Goal: Information Seeking & Learning: Learn about a topic

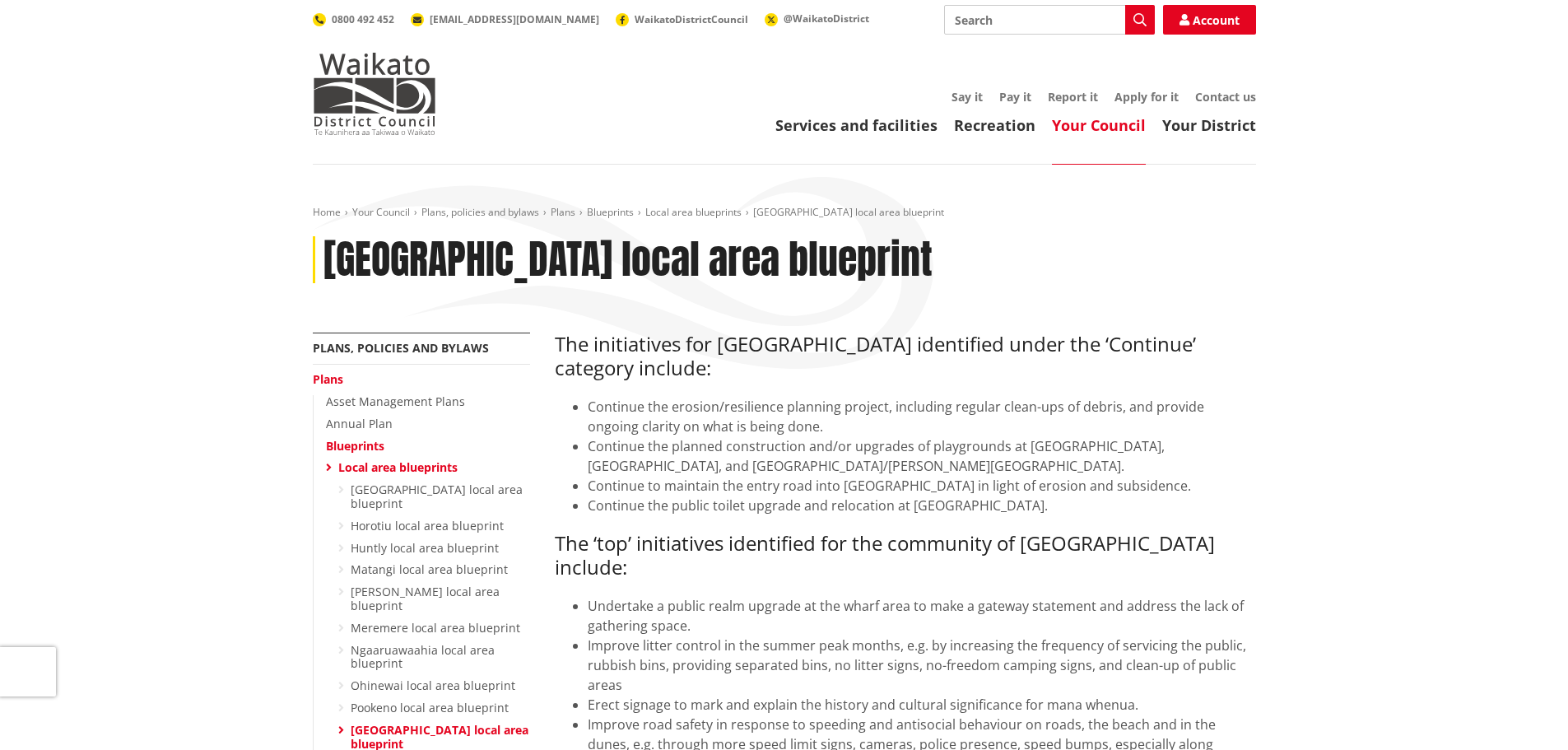
click at [1039, 19] on input "Search" at bounding box center [1050, 19] width 210 height 30
type input "Coastal erosion"
click at [1144, 13] on icon "button" at bounding box center [1140, 19] width 13 height 13
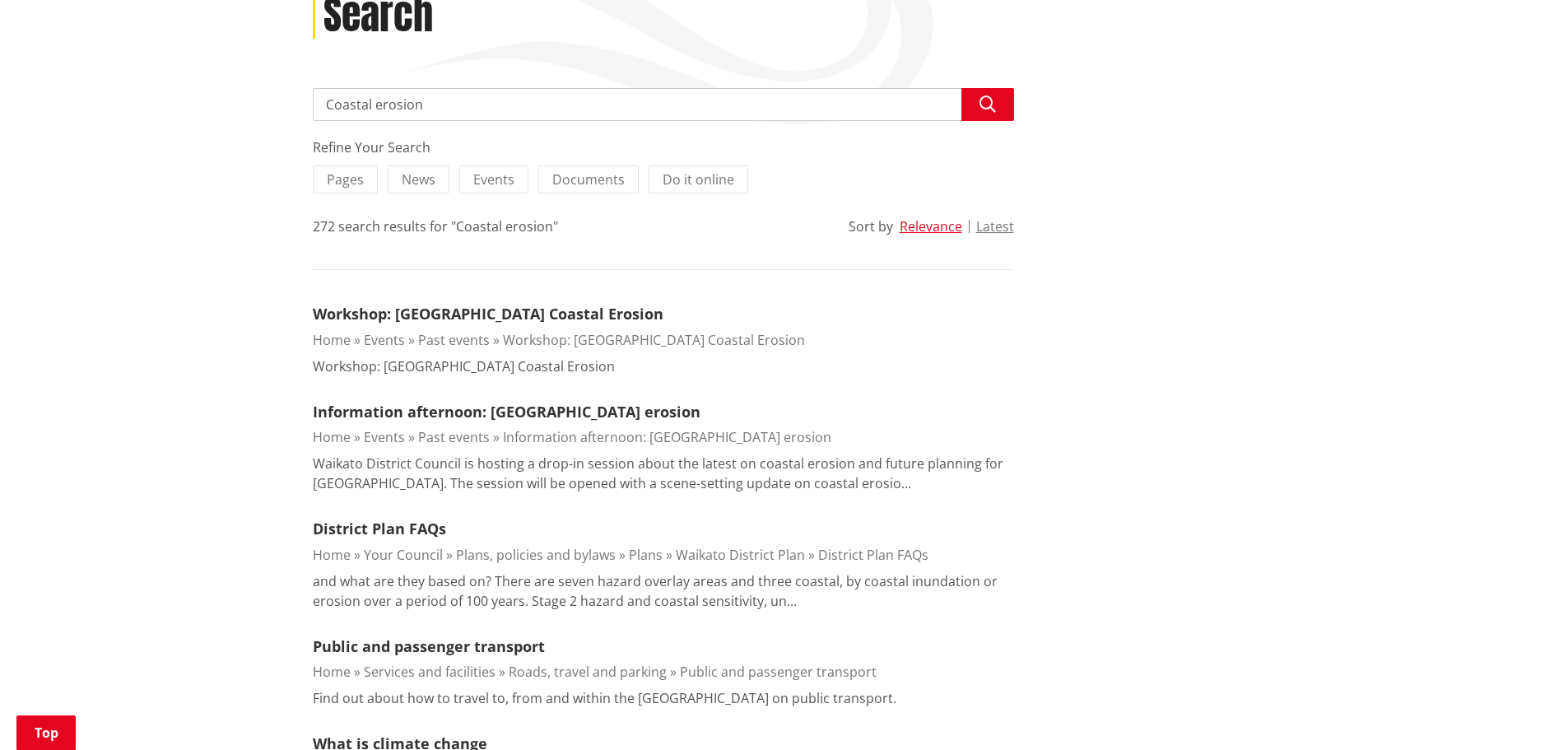
scroll to position [247, 0]
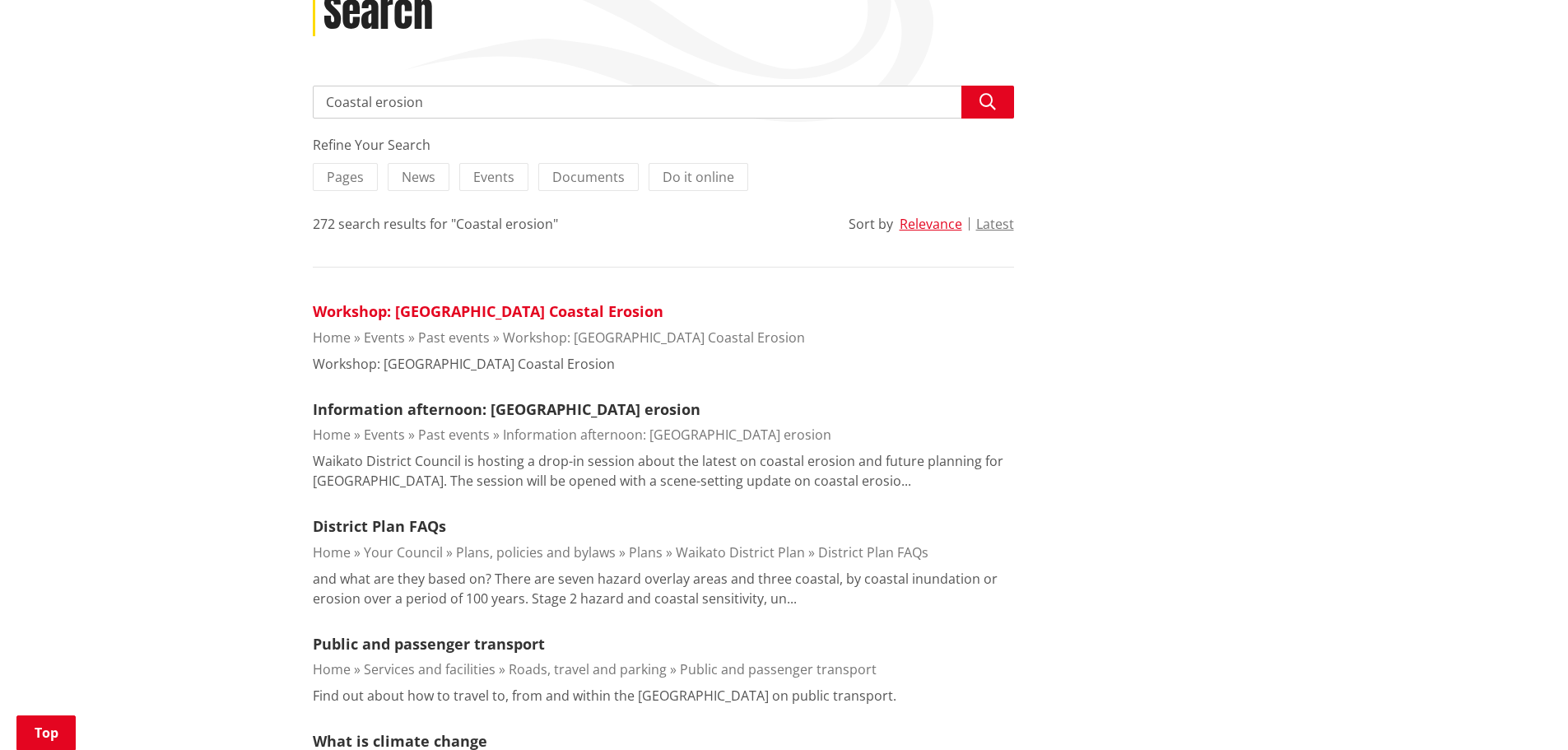
click at [517, 310] on link "Workshop: [GEOGRAPHIC_DATA] Coastal Erosion" at bounding box center [488, 311] width 350 height 19
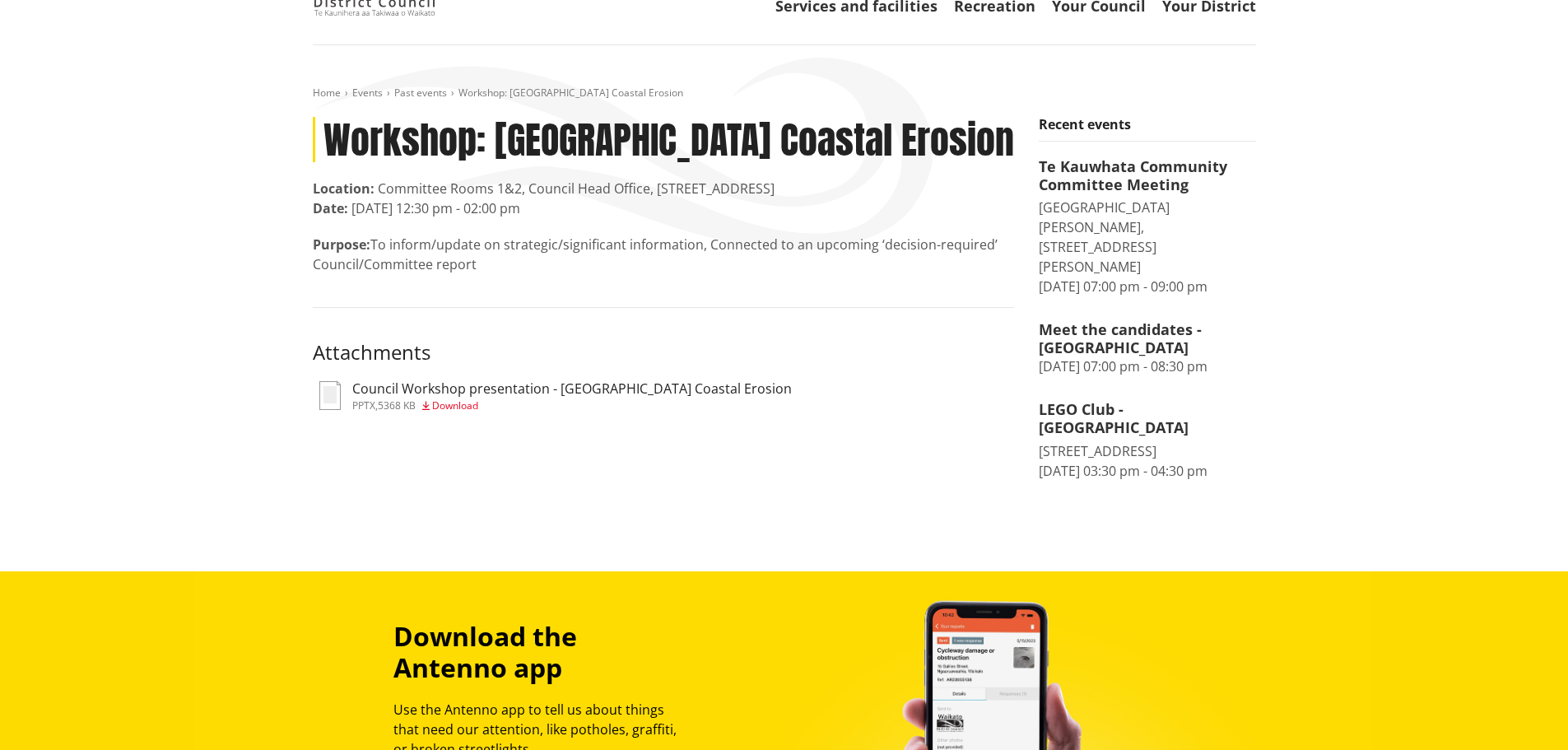
scroll to position [82, 0]
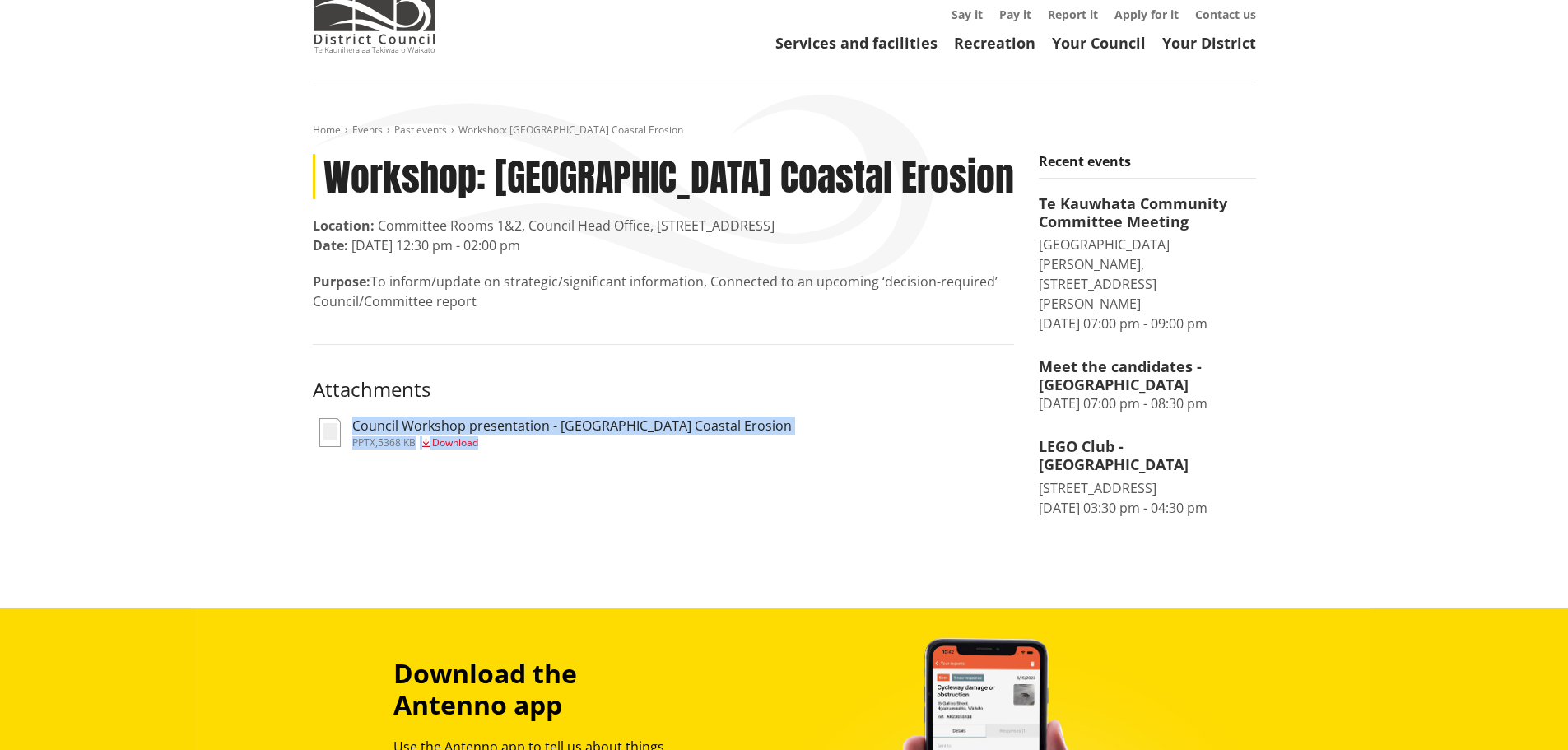
drag, startPoint x: 743, startPoint y: 425, endPoint x: 348, endPoint y: 418, distance: 395.1
click at [348, 418] on div "pptx Council Workshop presentation - Port Waikato Coastal Erosion pptx , 5368 K…" at bounding box center [663, 435] width 701 height 33
copy div "Council Workshop presentation - Port Waikato Coastal Erosion pptx , 5368 KB Dow…"
drag, startPoint x: 503, startPoint y: 458, endPoint x: 486, endPoint y: 454, distance: 17.5
click at [503, 458] on div "Workshop: Port Waikato Coastal Erosion Location: Committee Rooms 1&2, Council H…" at bounding box center [663, 327] width 726 height 347
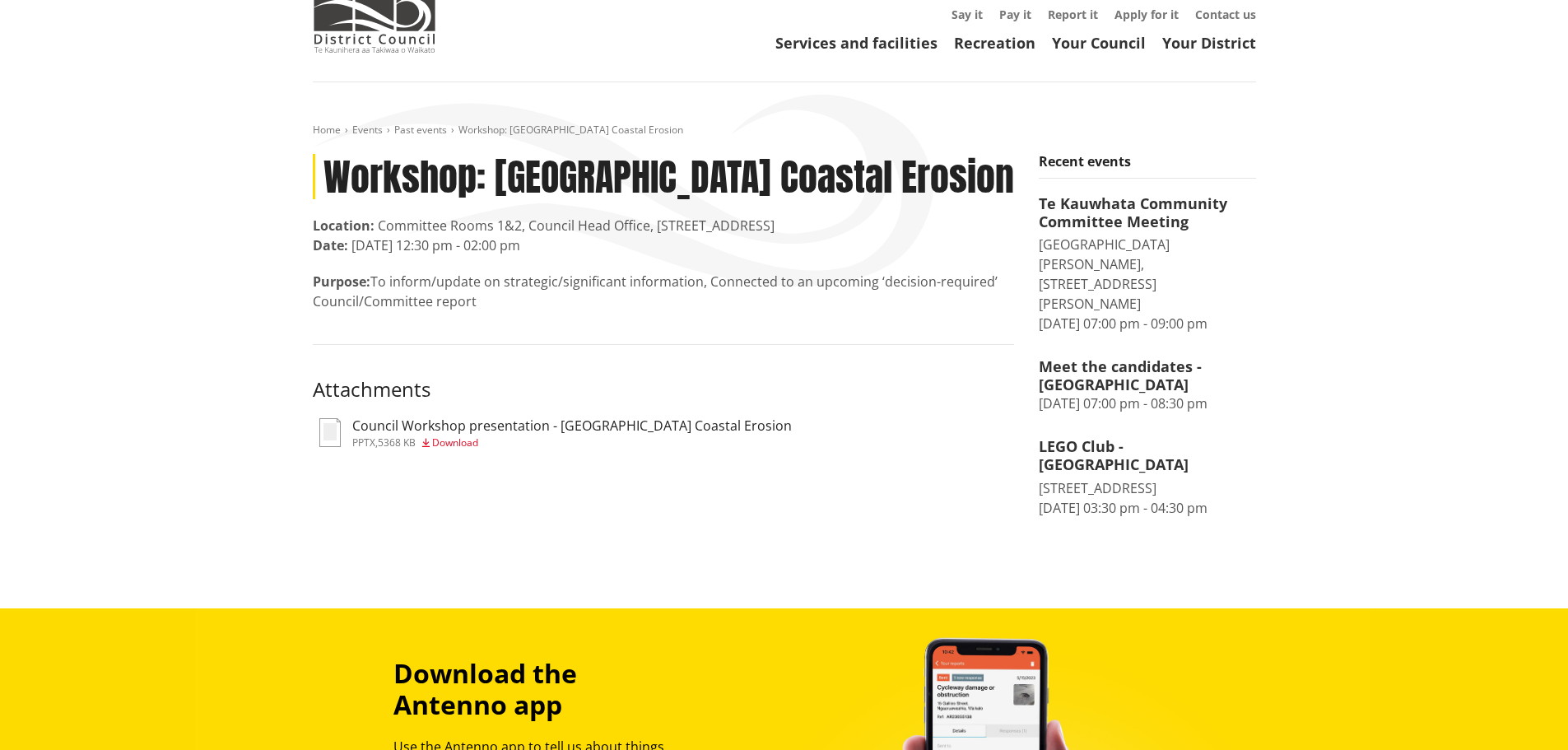
click at [458, 446] on span "Download" at bounding box center [456, 442] width 46 height 14
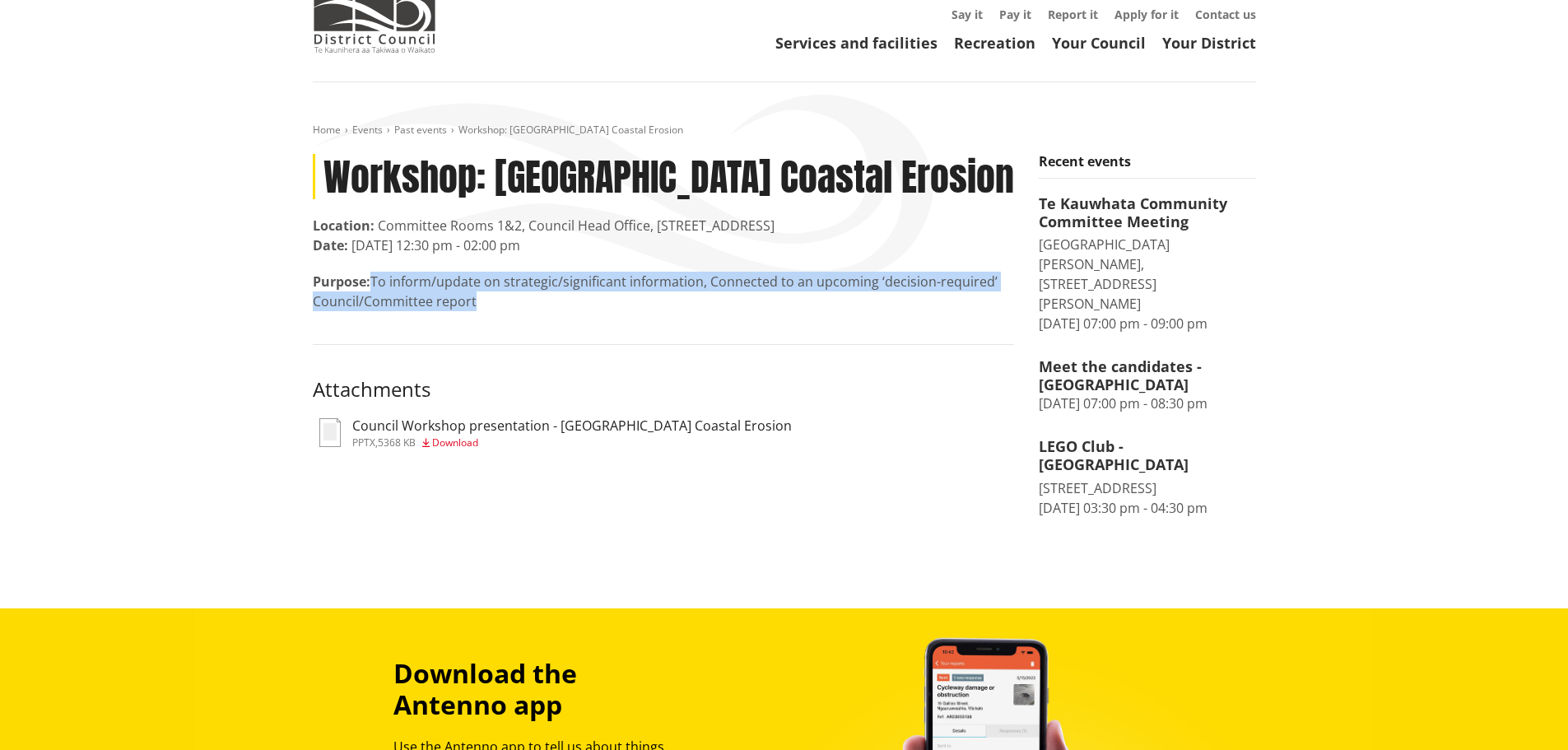
drag, startPoint x: 483, startPoint y: 304, endPoint x: 376, endPoint y: 271, distance: 112.0
click at [376, 272] on p "Purpose: To inform/update on strategic/significant information, Connected to an…" at bounding box center [663, 292] width 701 height 40
copy p "To inform/update on strategic/significant information, Connected to an upcoming…"
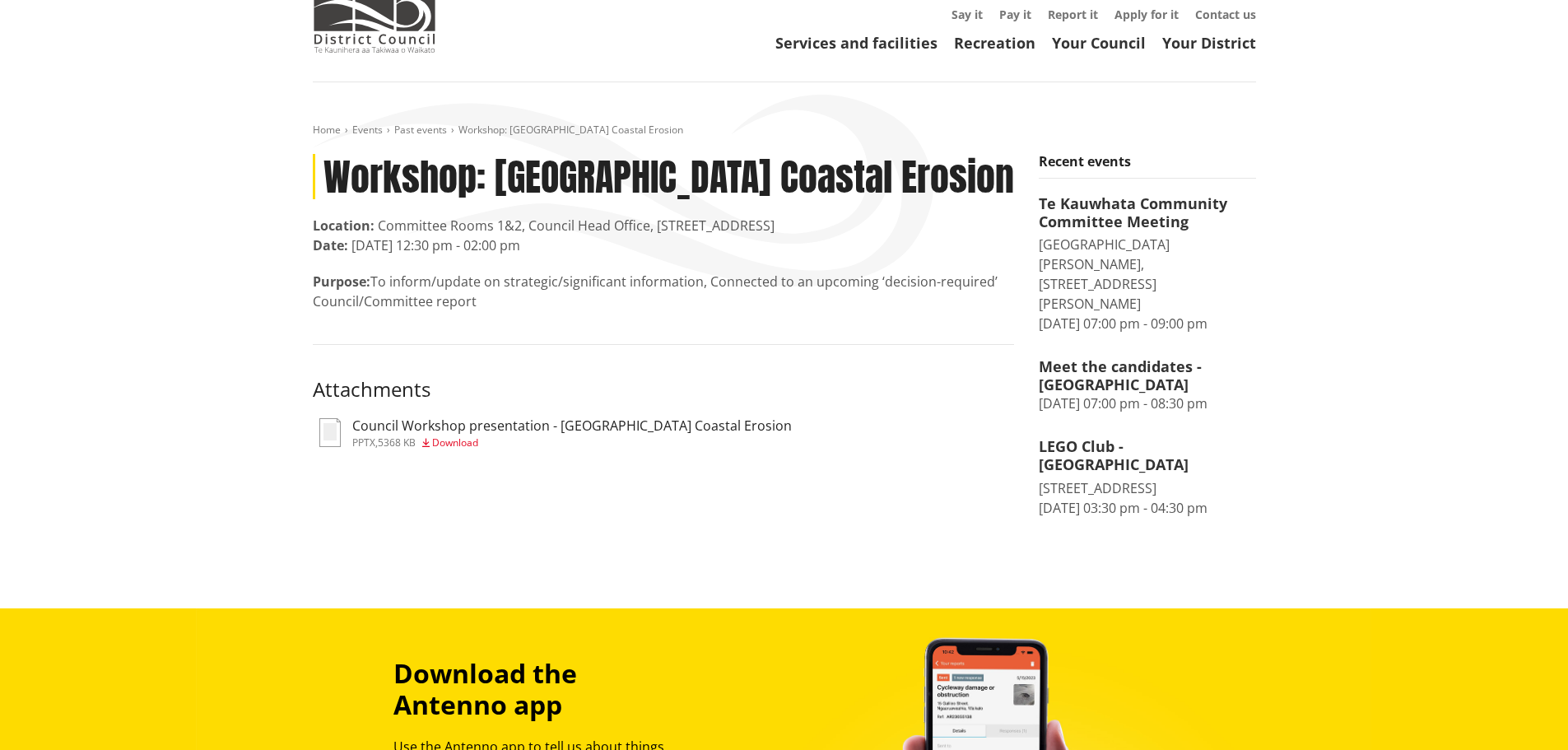
click at [684, 381] on h3 "Attachments" at bounding box center [663, 390] width 701 height 24
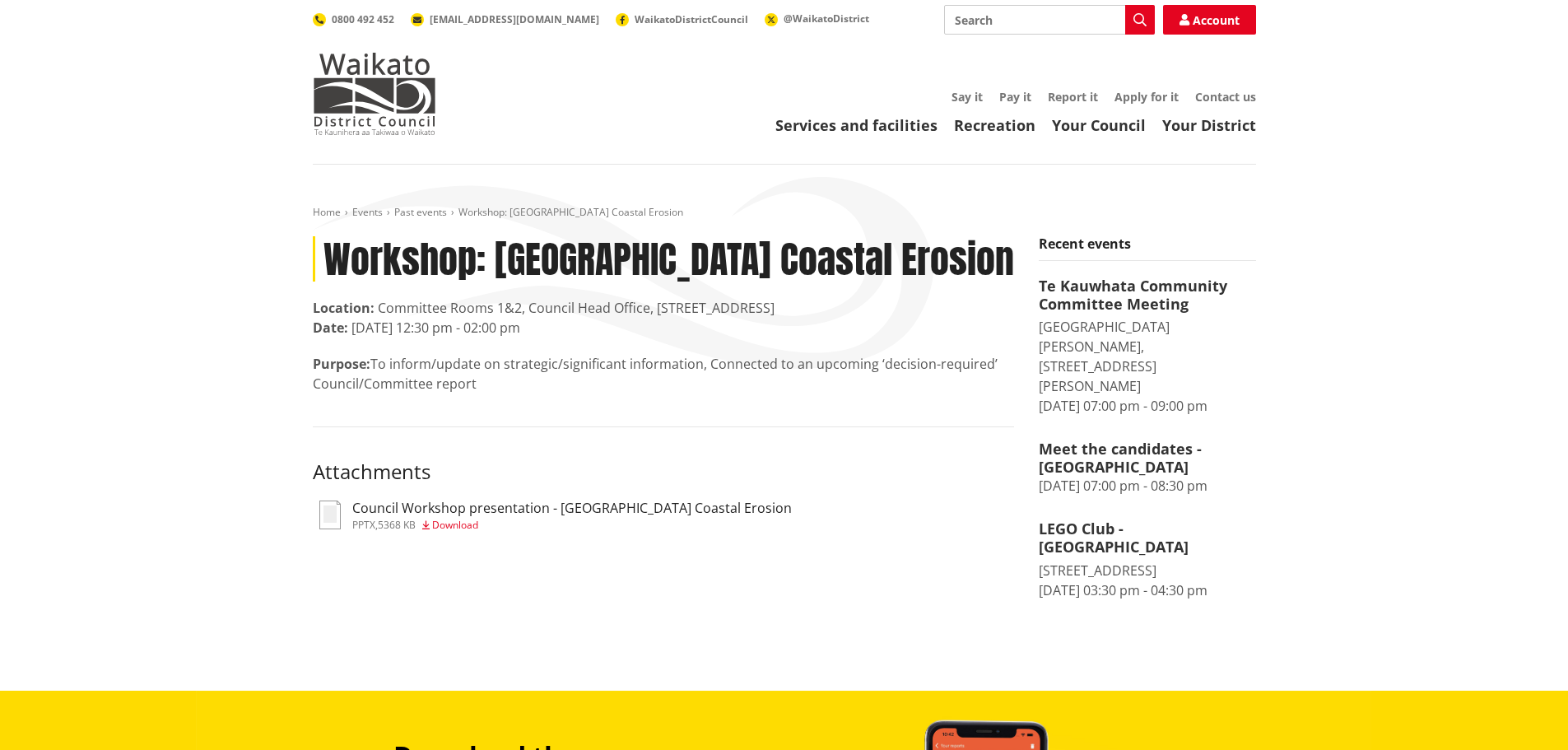
click at [987, 22] on input "Search" at bounding box center [1050, 19] width 210 height 30
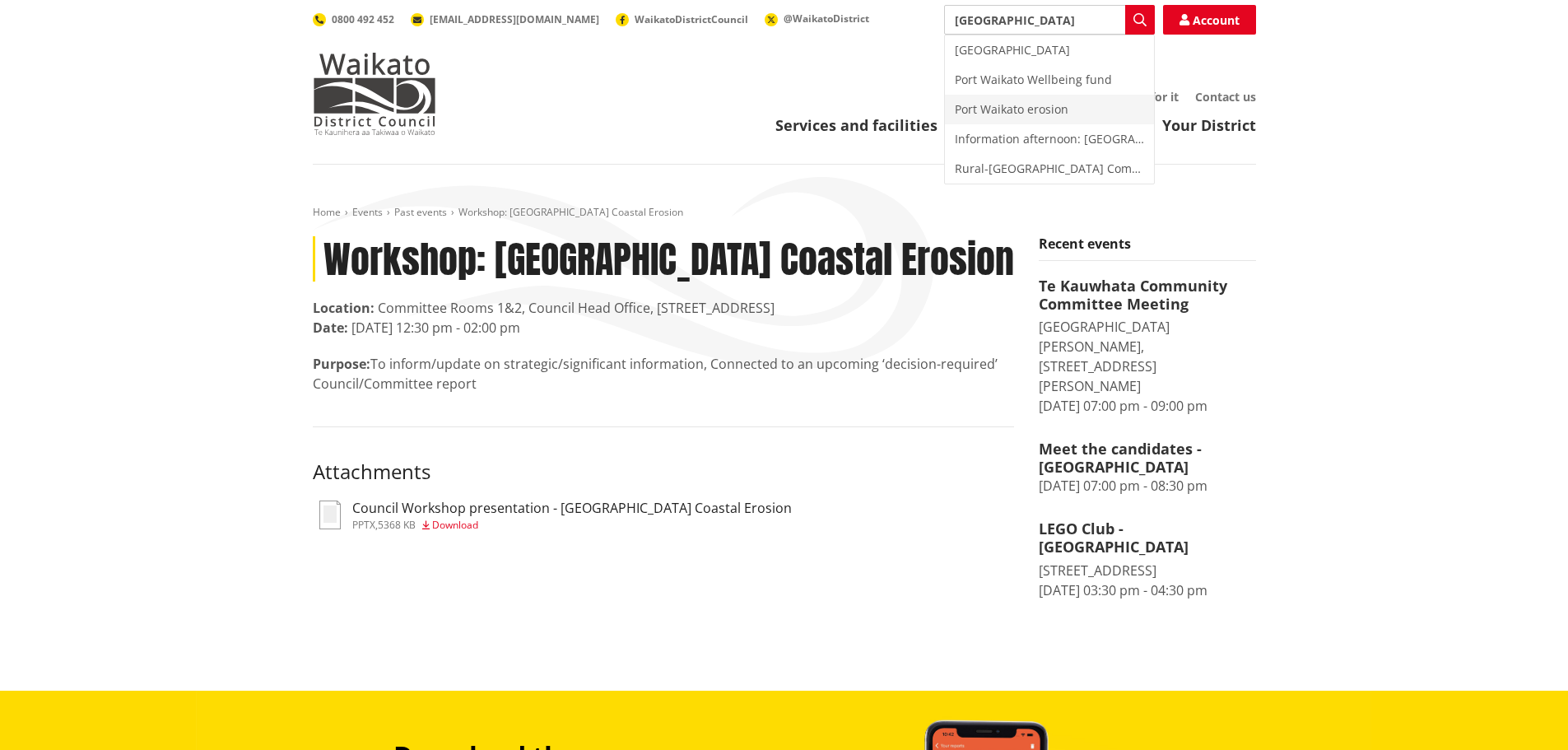
click at [984, 116] on div "Port Waikato erosion" at bounding box center [1050, 110] width 209 height 30
type input "Port Waikato erosion"
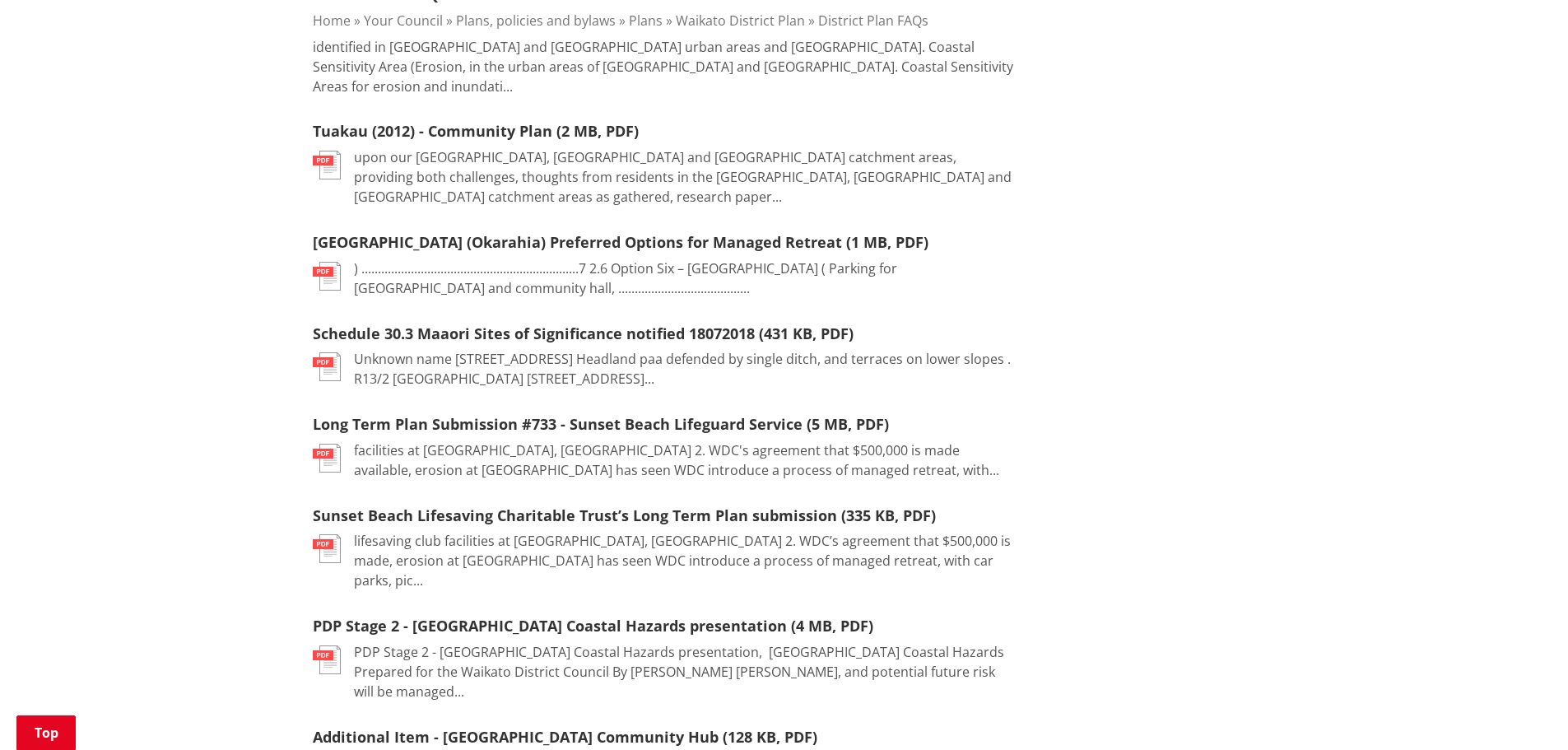
scroll to position [1565, 0]
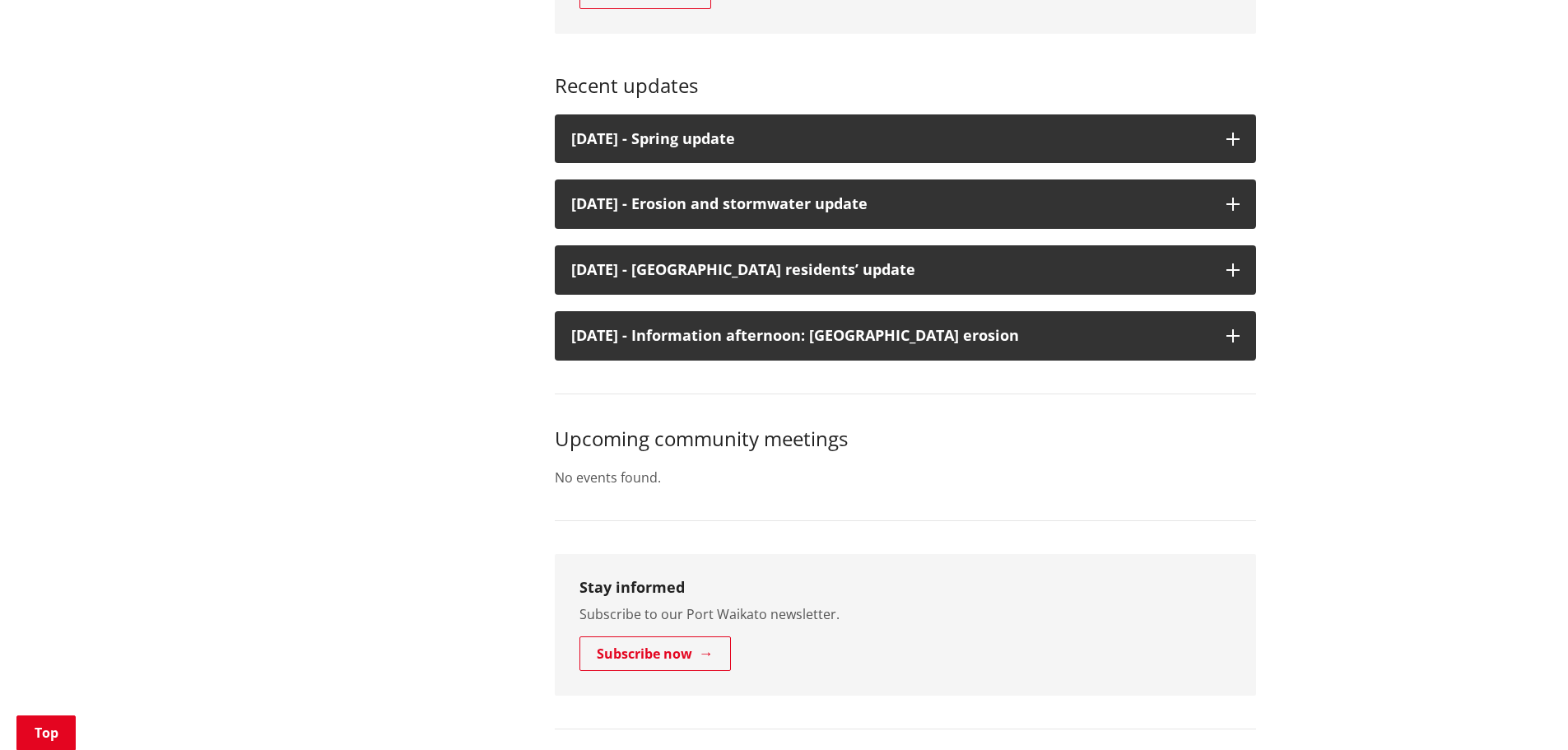
scroll to position [2305, 0]
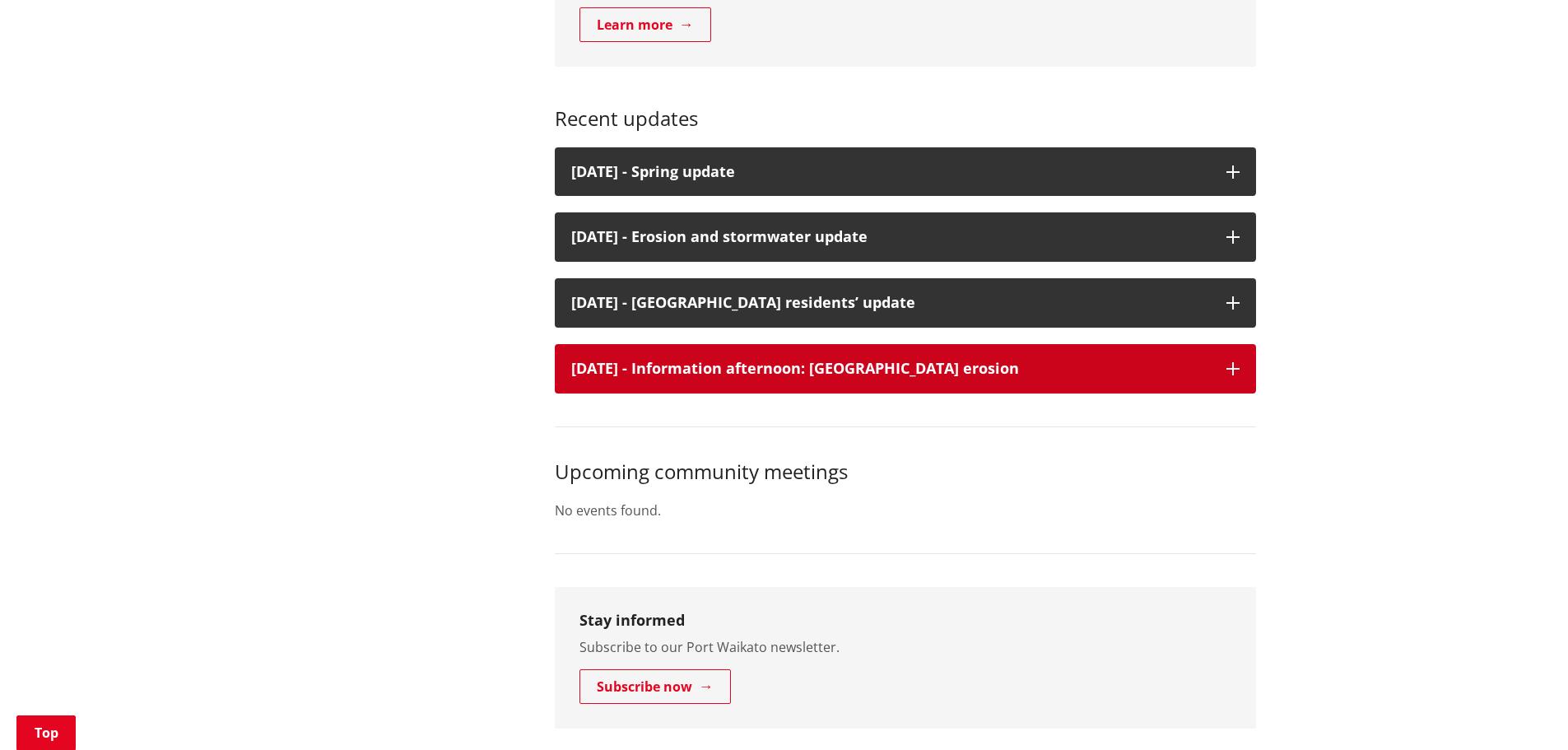
click at [1229, 375] on icon "button" at bounding box center [1233, 369] width 13 height 13
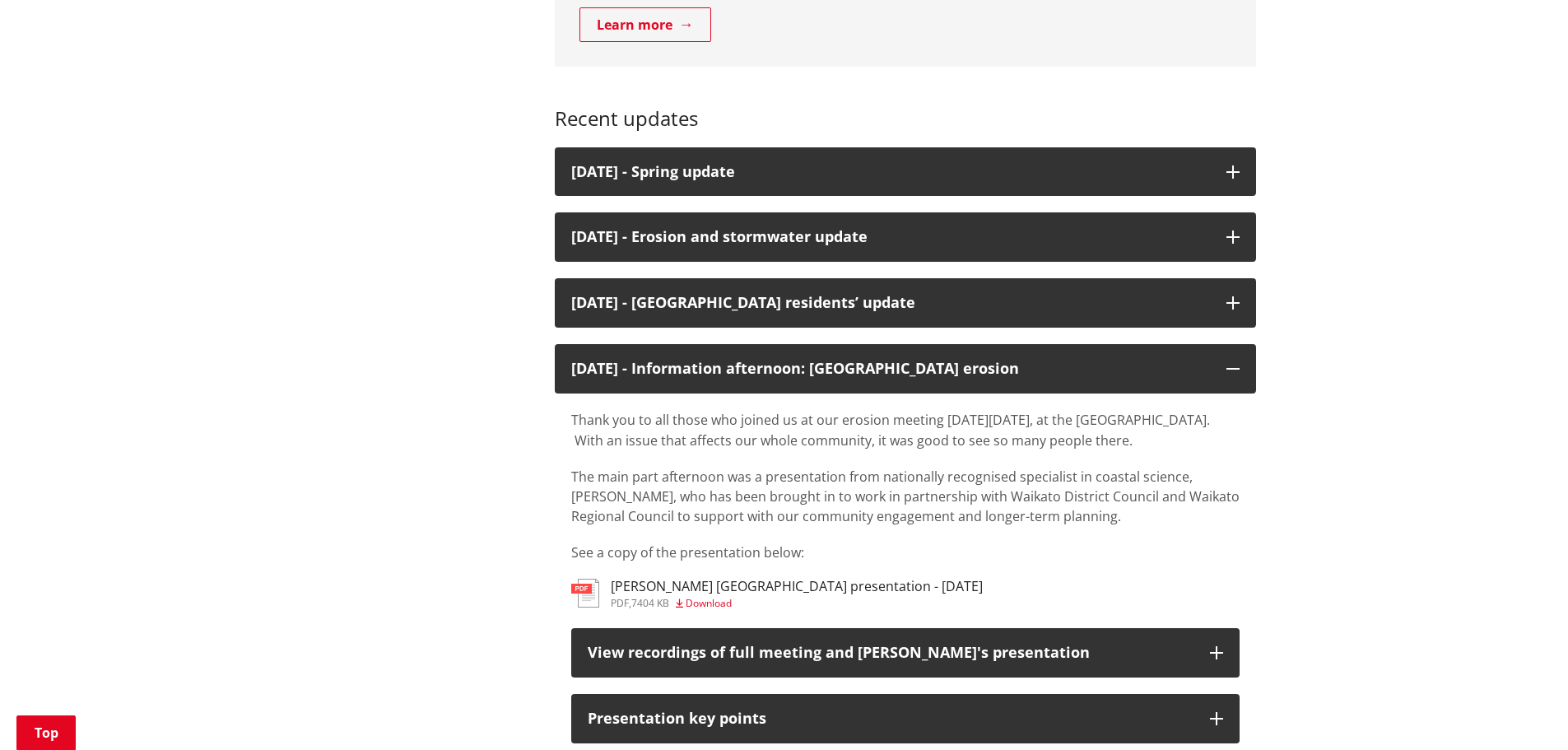
click at [721, 610] on span "Download" at bounding box center [708, 602] width 46 height 14
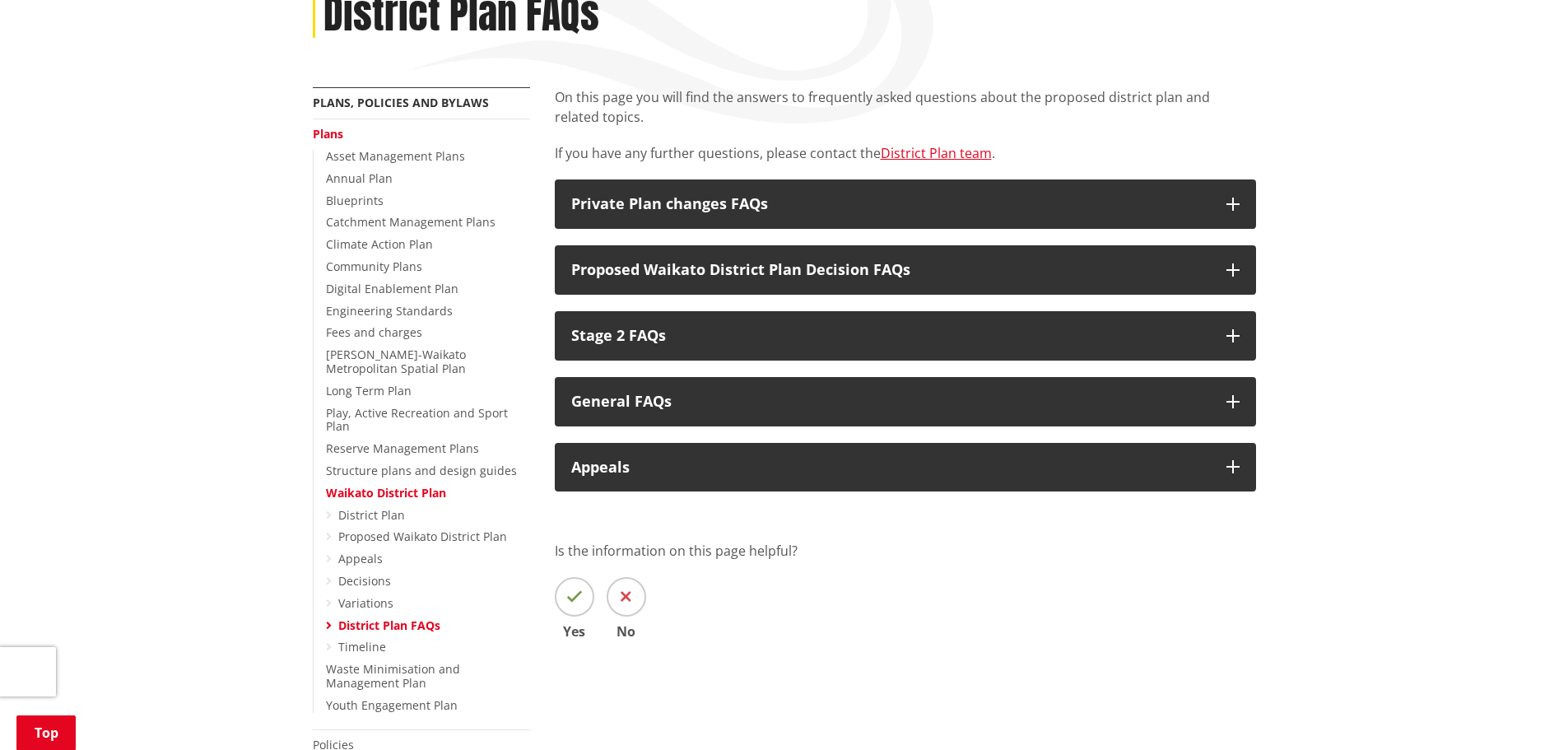
scroll to position [247, 0]
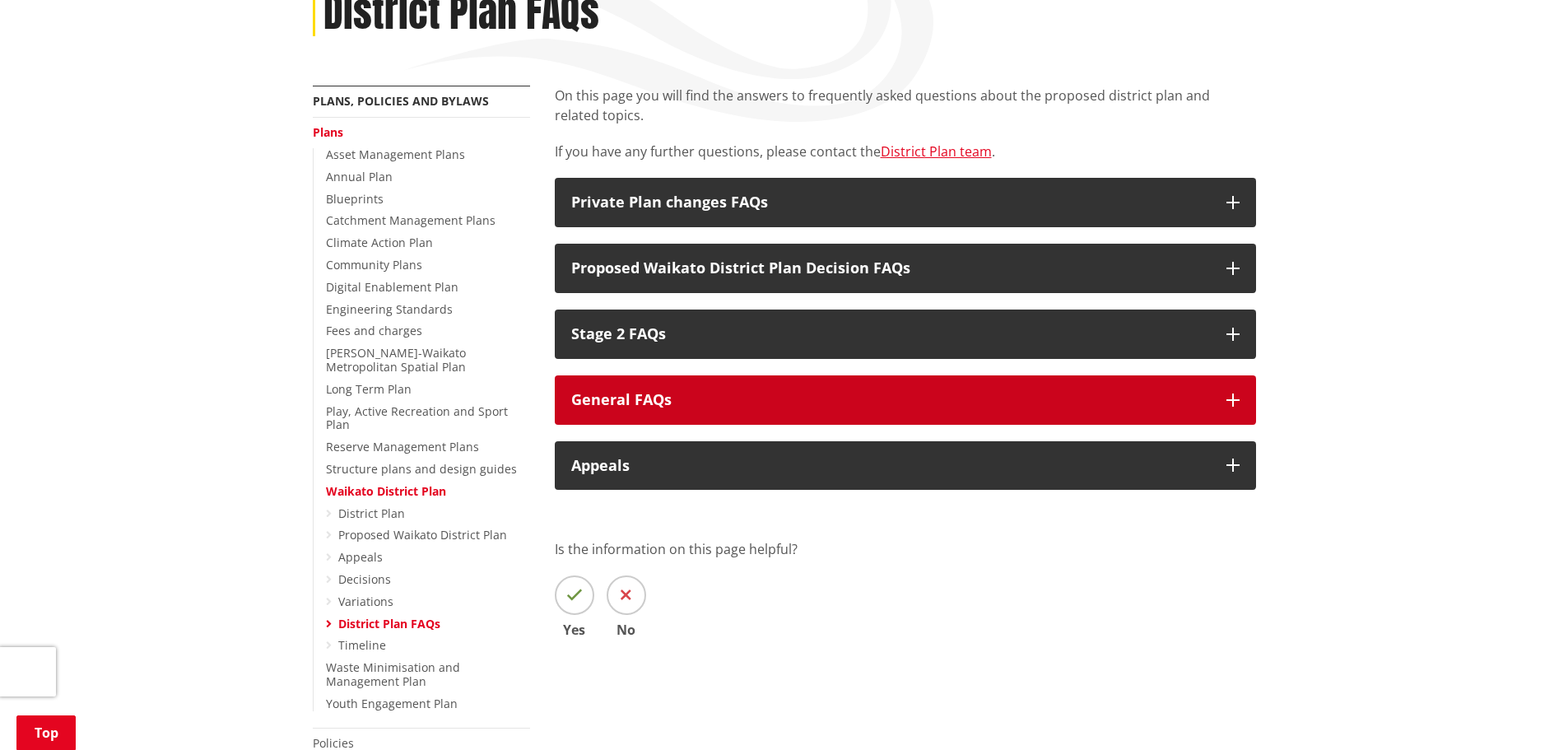
click at [1236, 390] on button "General FAQs" at bounding box center [905, 400] width 701 height 50
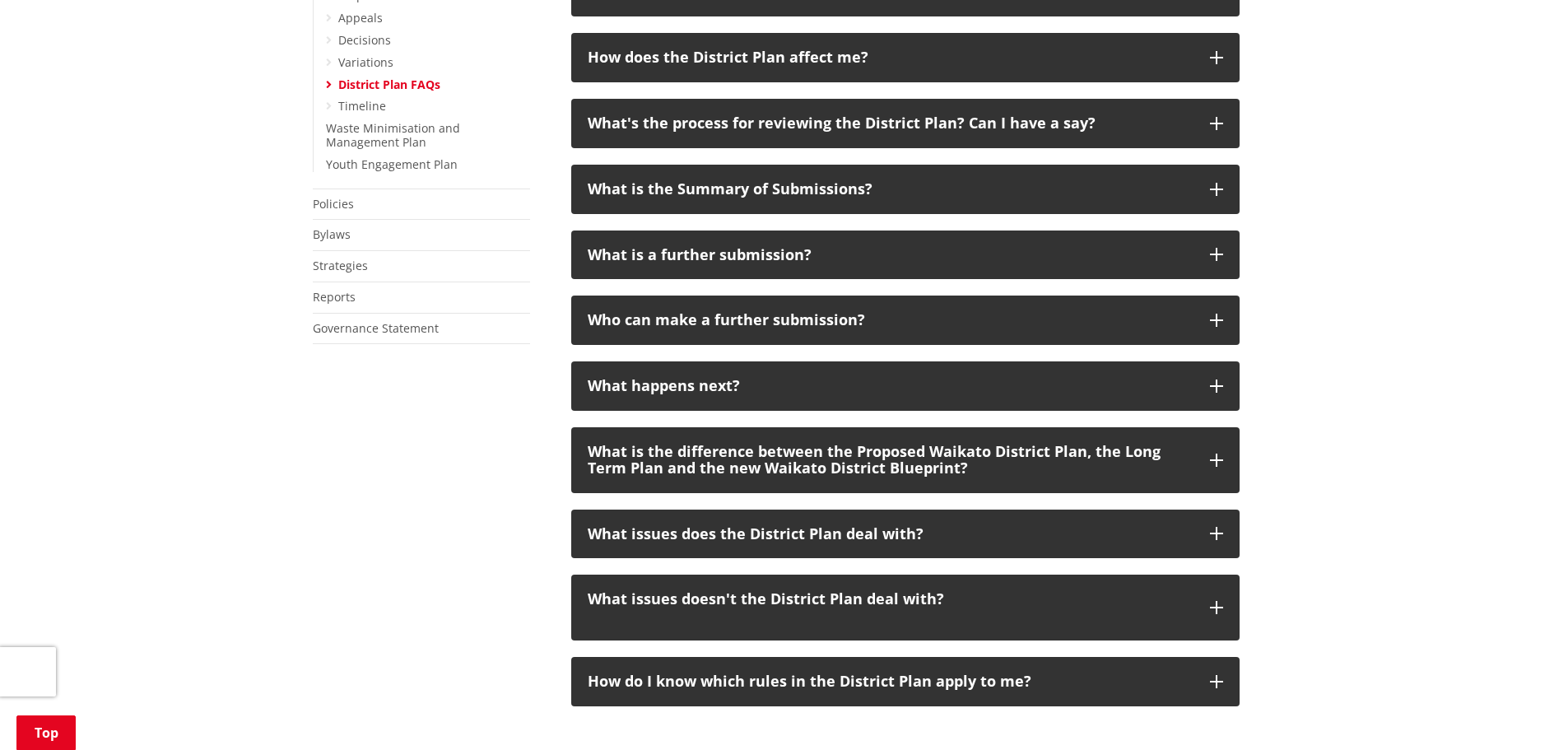
scroll to position [823, 0]
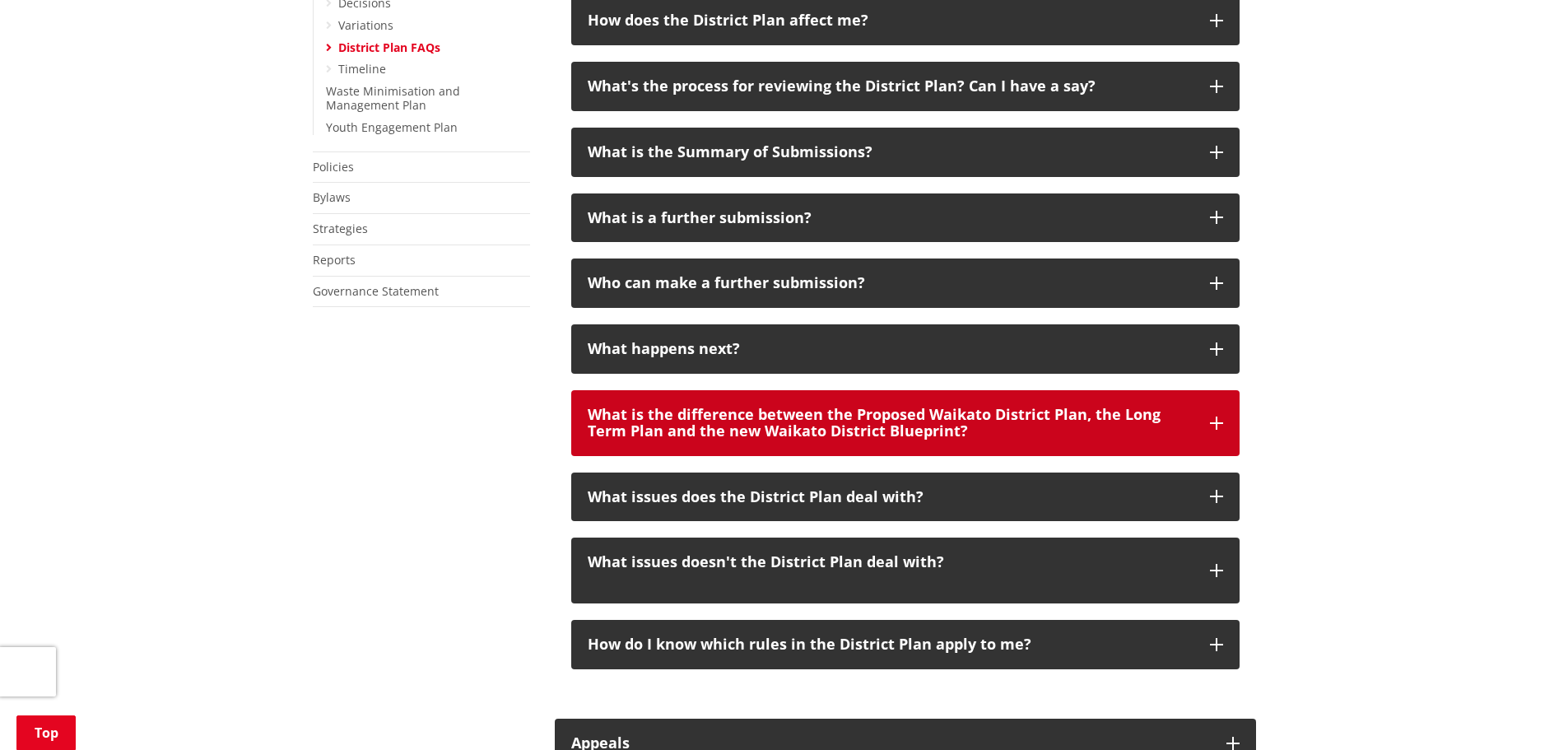
click at [1222, 417] on icon "button" at bounding box center [1217, 423] width 13 height 13
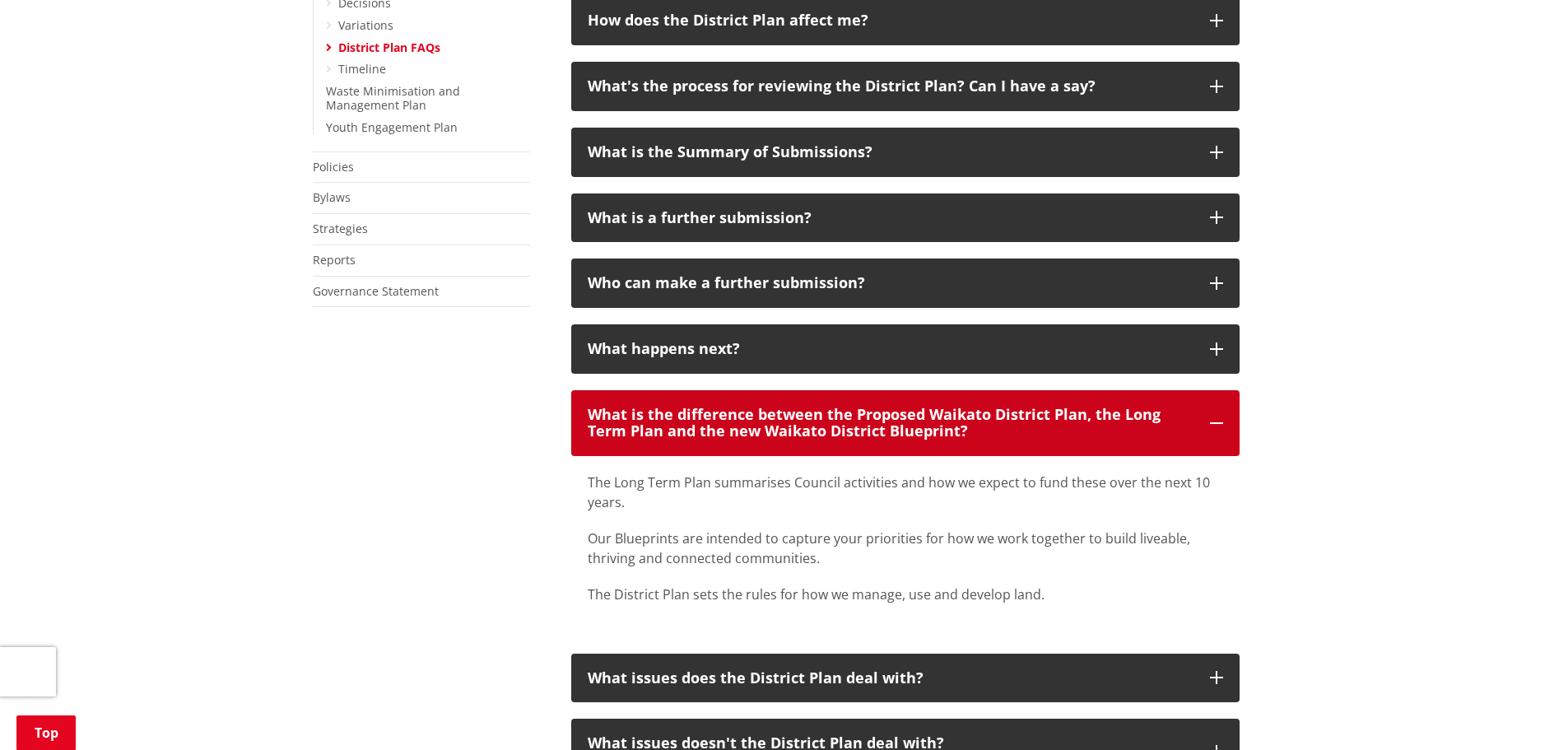
click at [1222, 417] on icon "button" at bounding box center [1217, 423] width 13 height 13
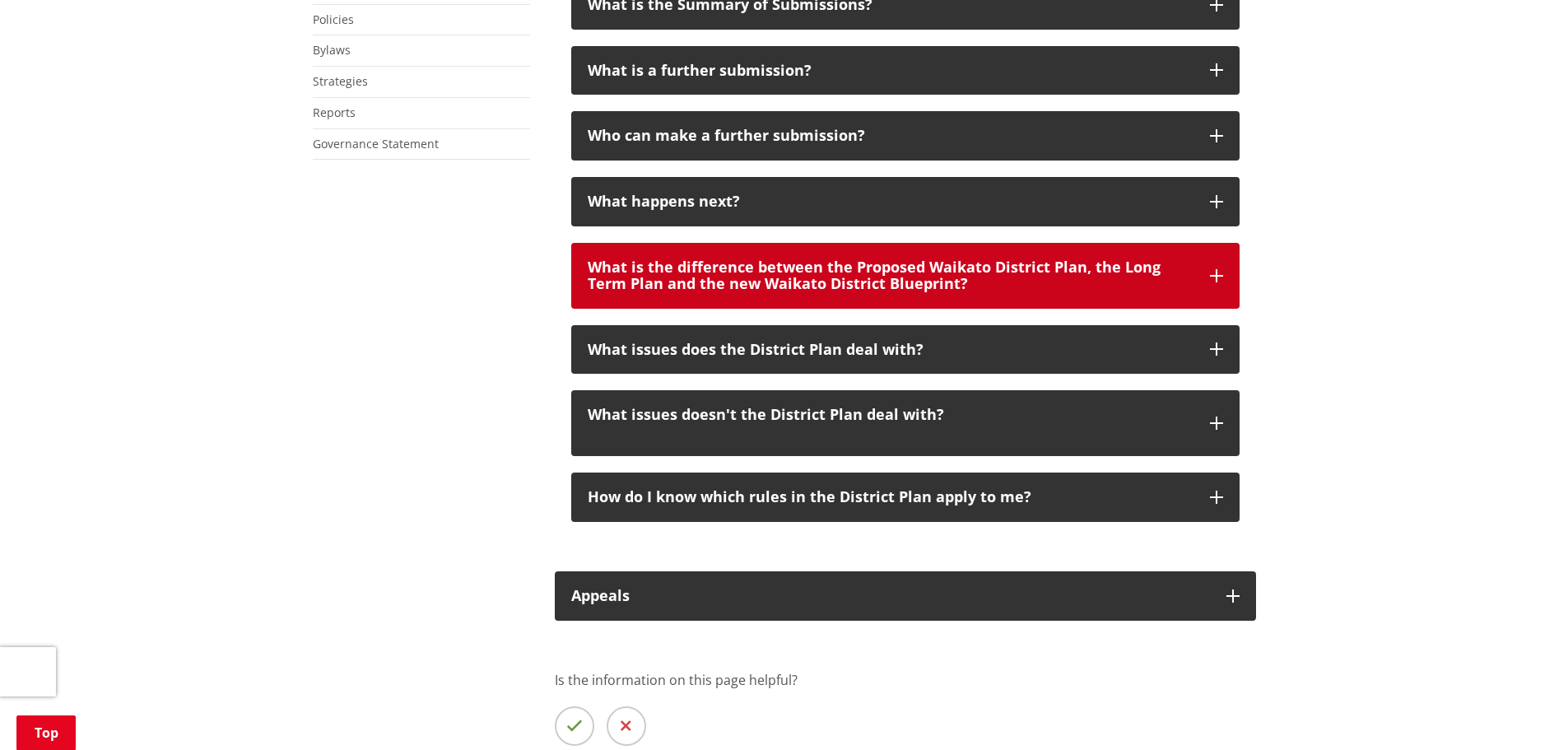
scroll to position [988, 0]
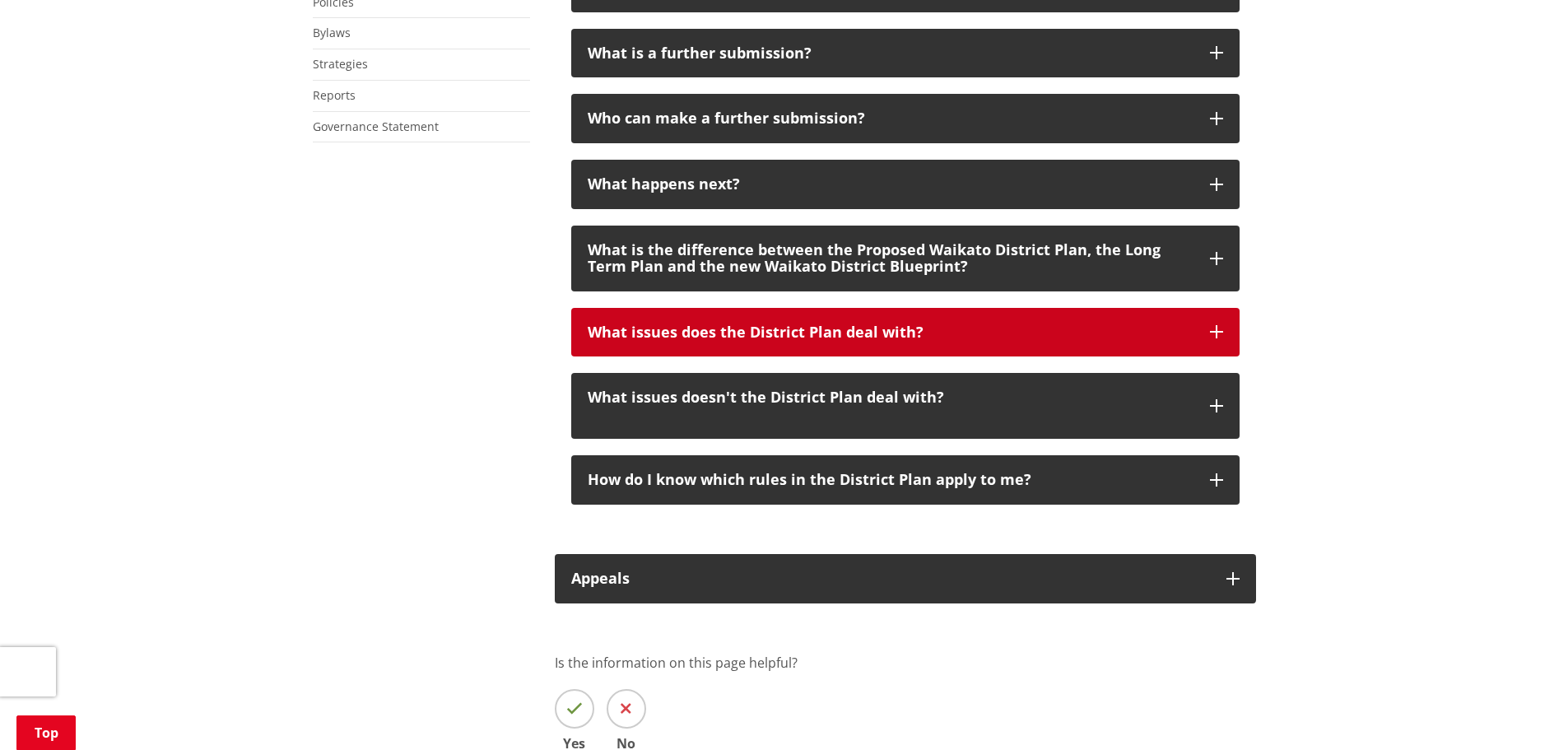
click at [1211, 328] on icon "button" at bounding box center [1217, 332] width 13 height 13
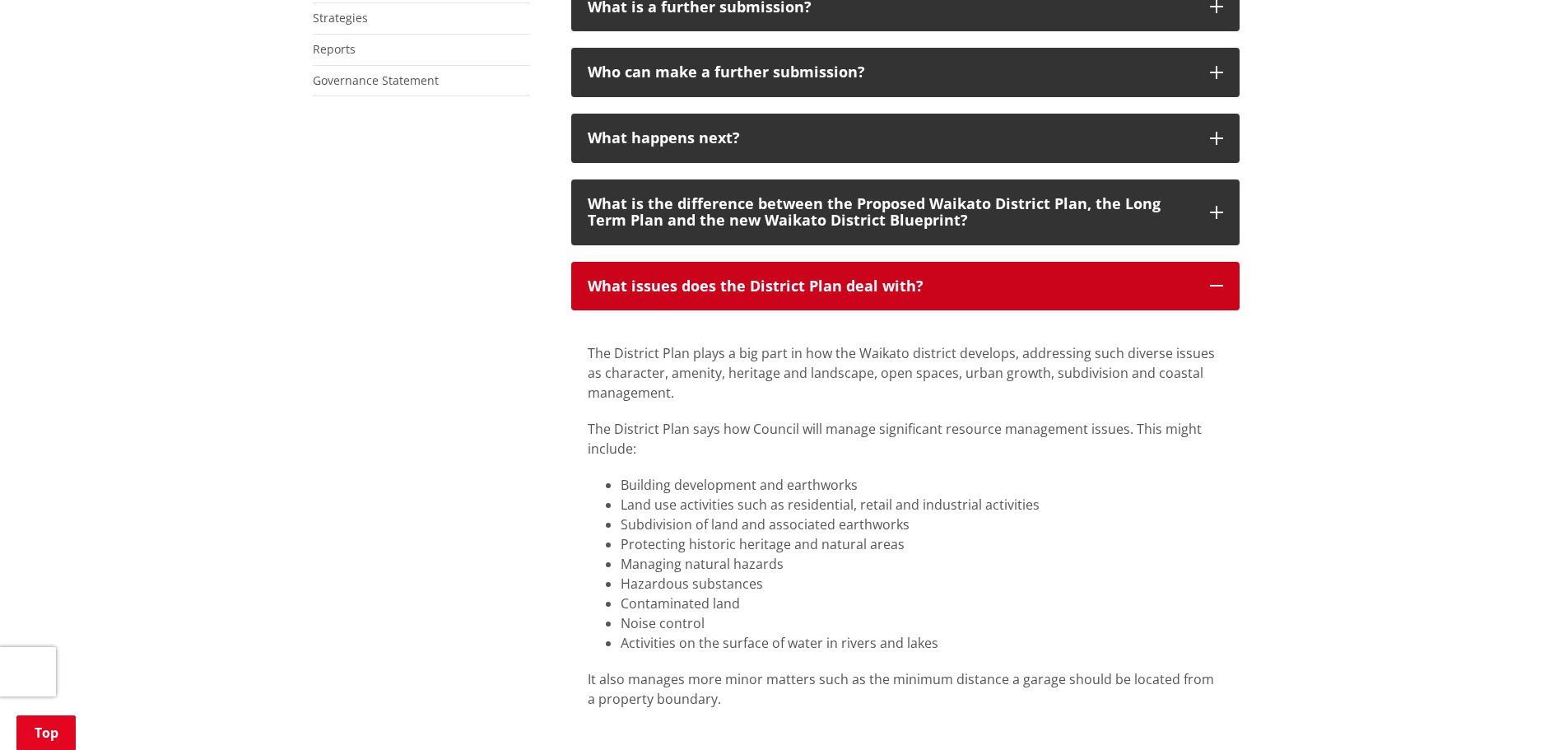
scroll to position [1070, 0]
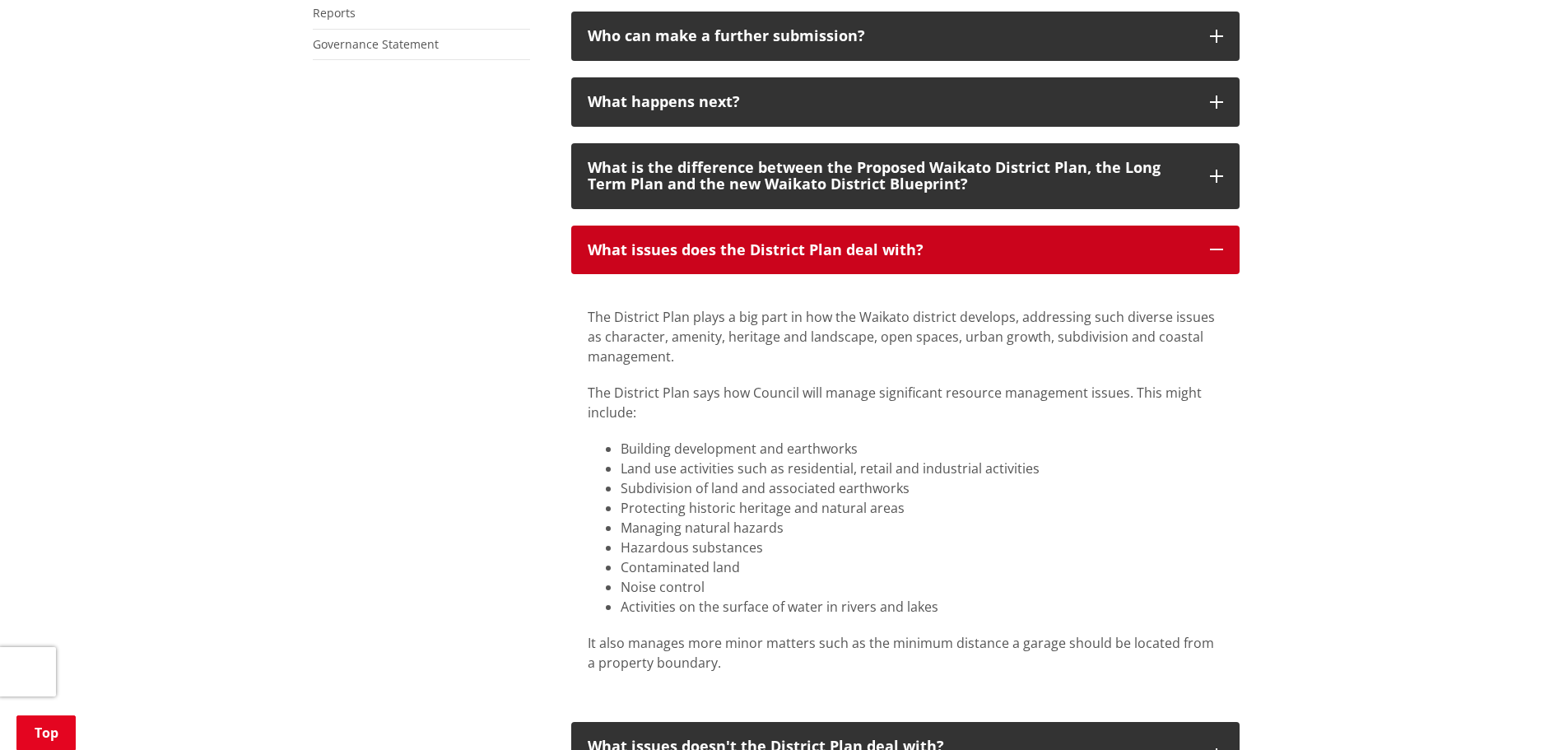
click at [1218, 243] on icon "button" at bounding box center [1217, 249] width 13 height 13
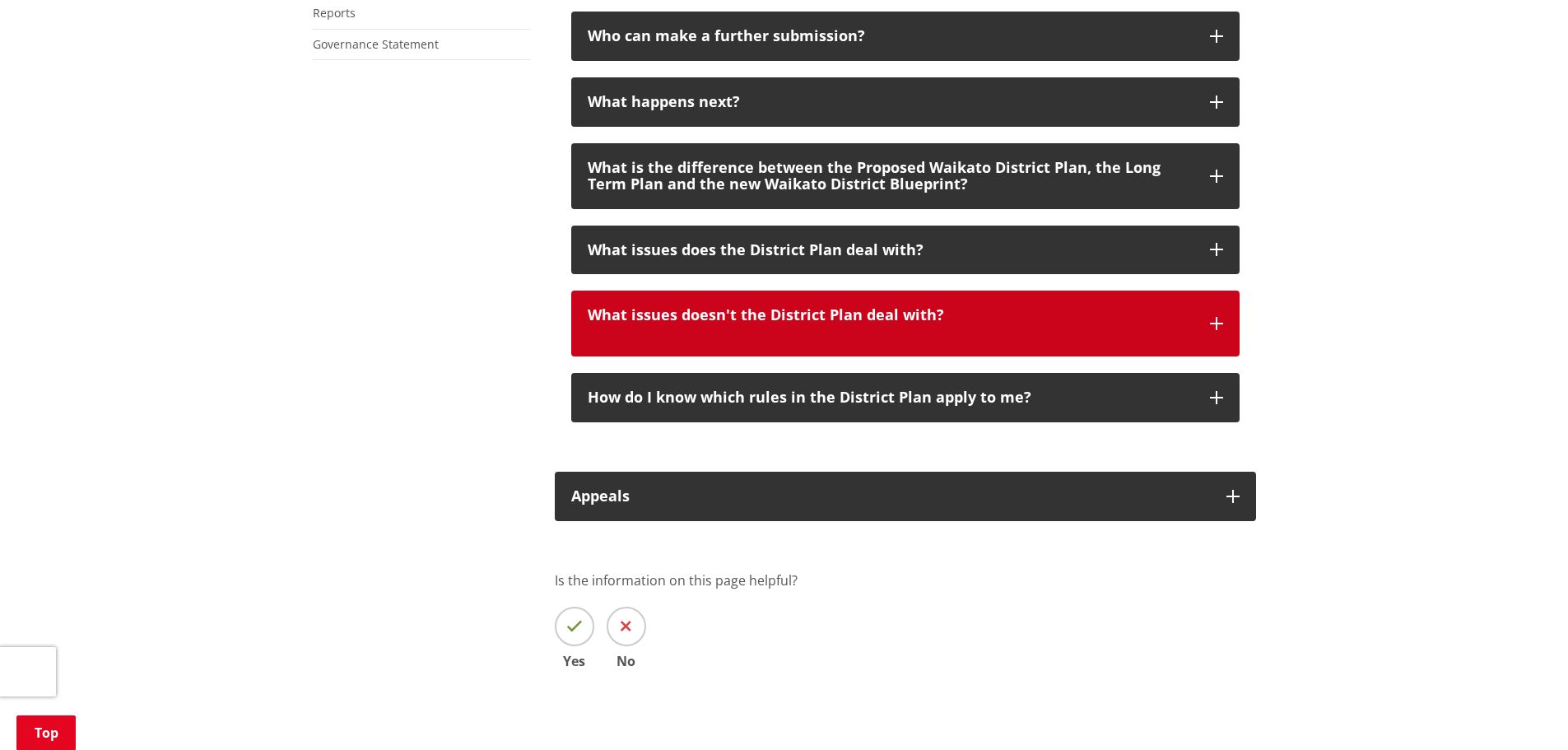
click at [1216, 308] on button "What issues doesn't the District Plan deal with?" at bounding box center [905, 323] width 669 height 65
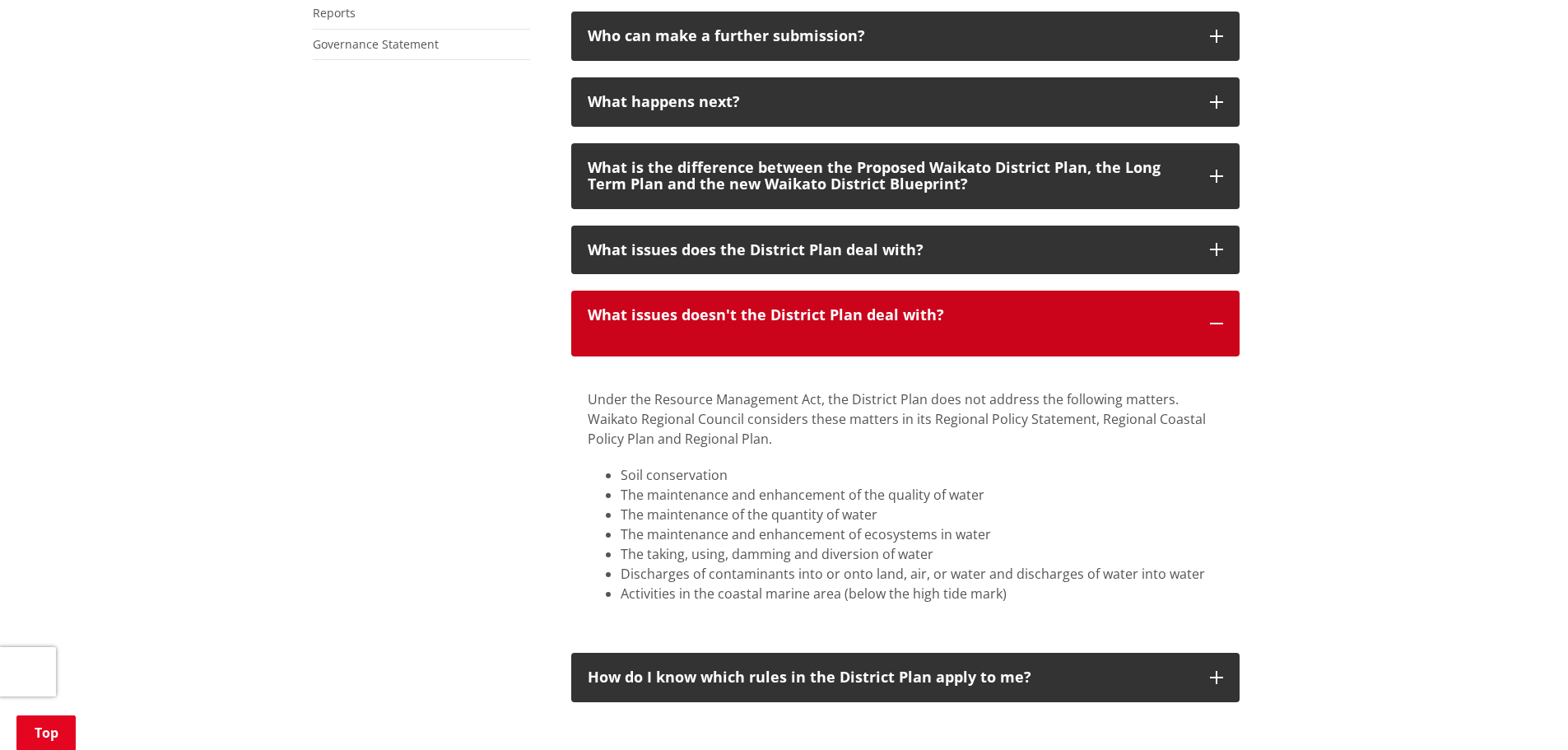
click at [1216, 317] on icon "button" at bounding box center [1217, 324] width 13 height 13
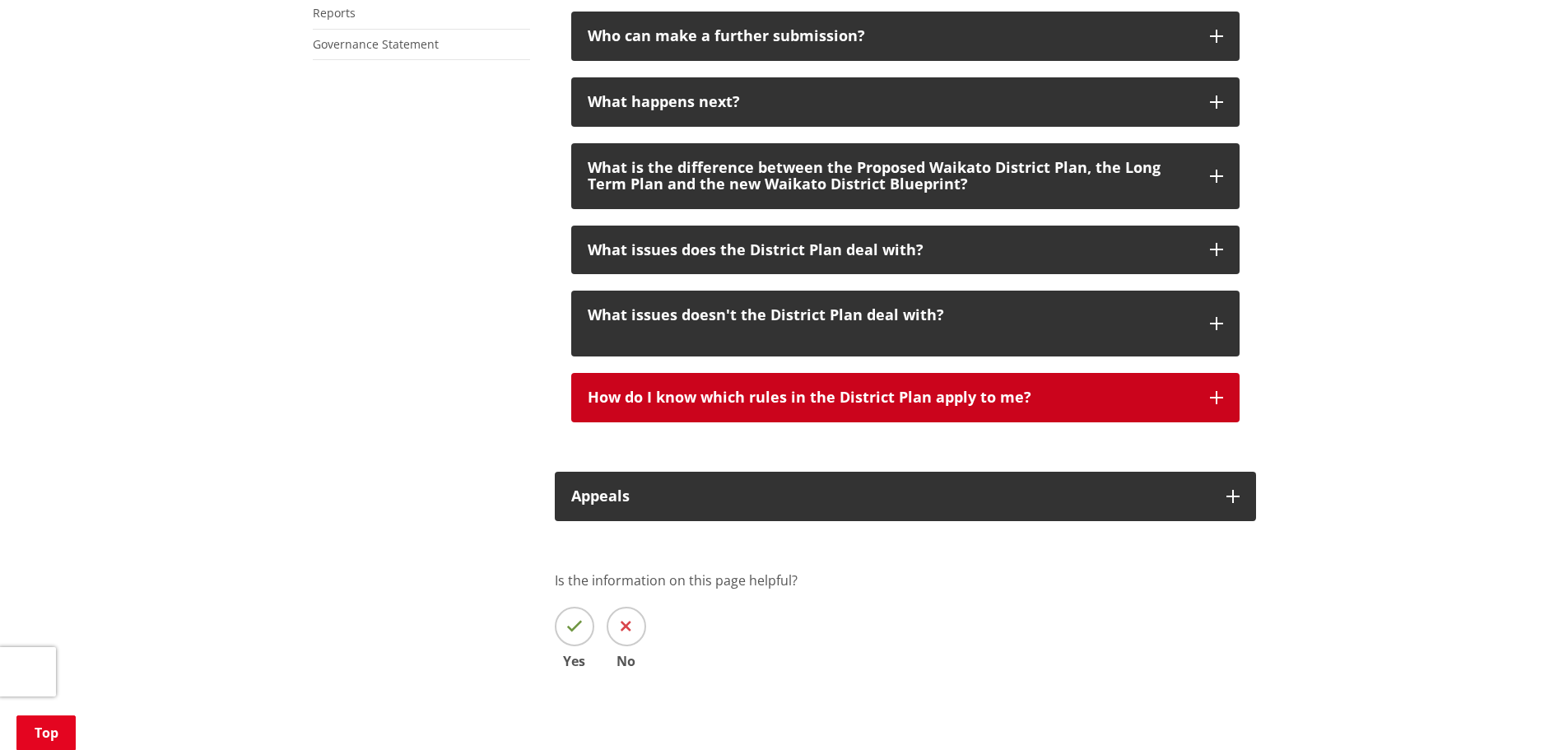
click at [1220, 397] on icon "button" at bounding box center [1217, 398] width 13 height 13
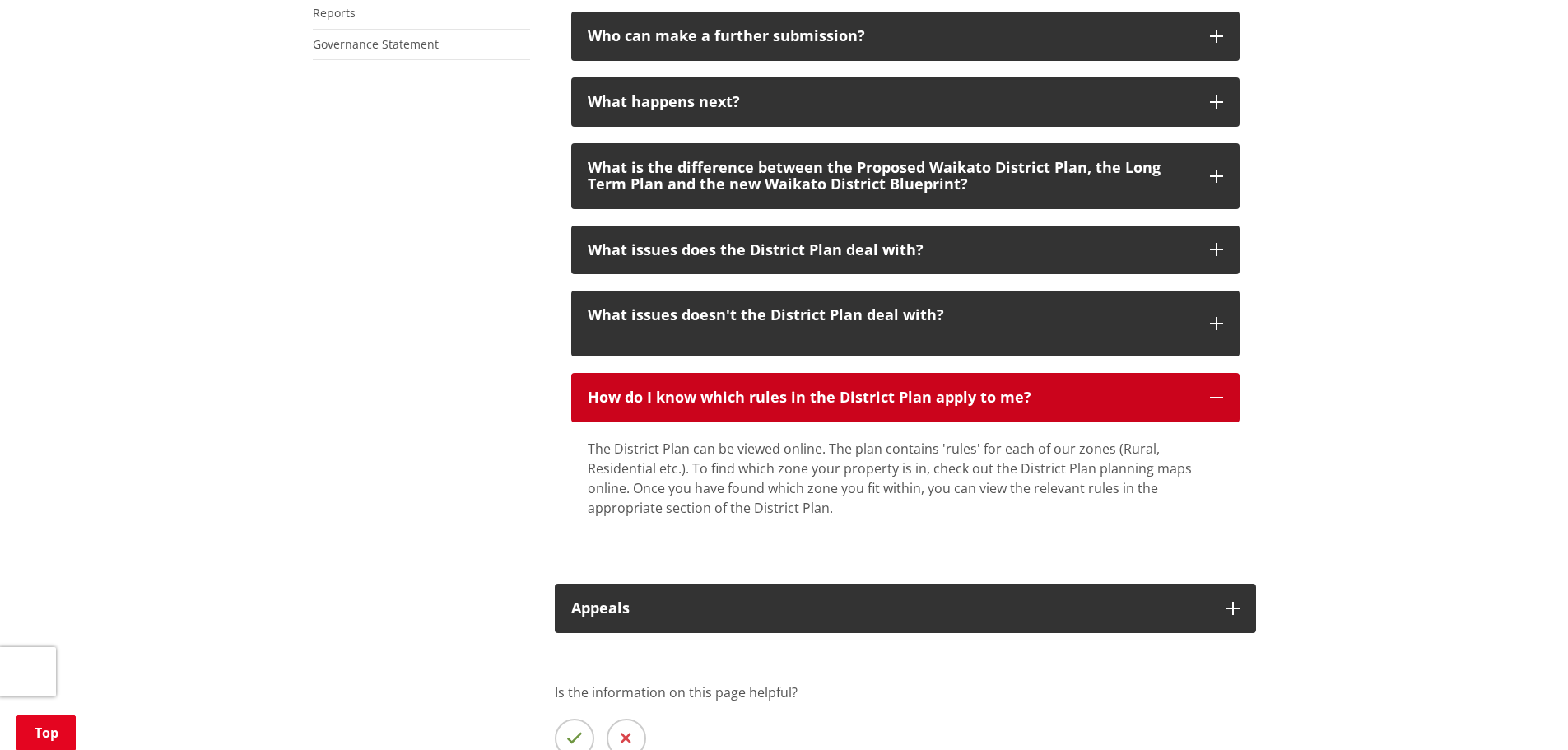
click at [1220, 395] on icon "button" at bounding box center [1217, 398] width 13 height 13
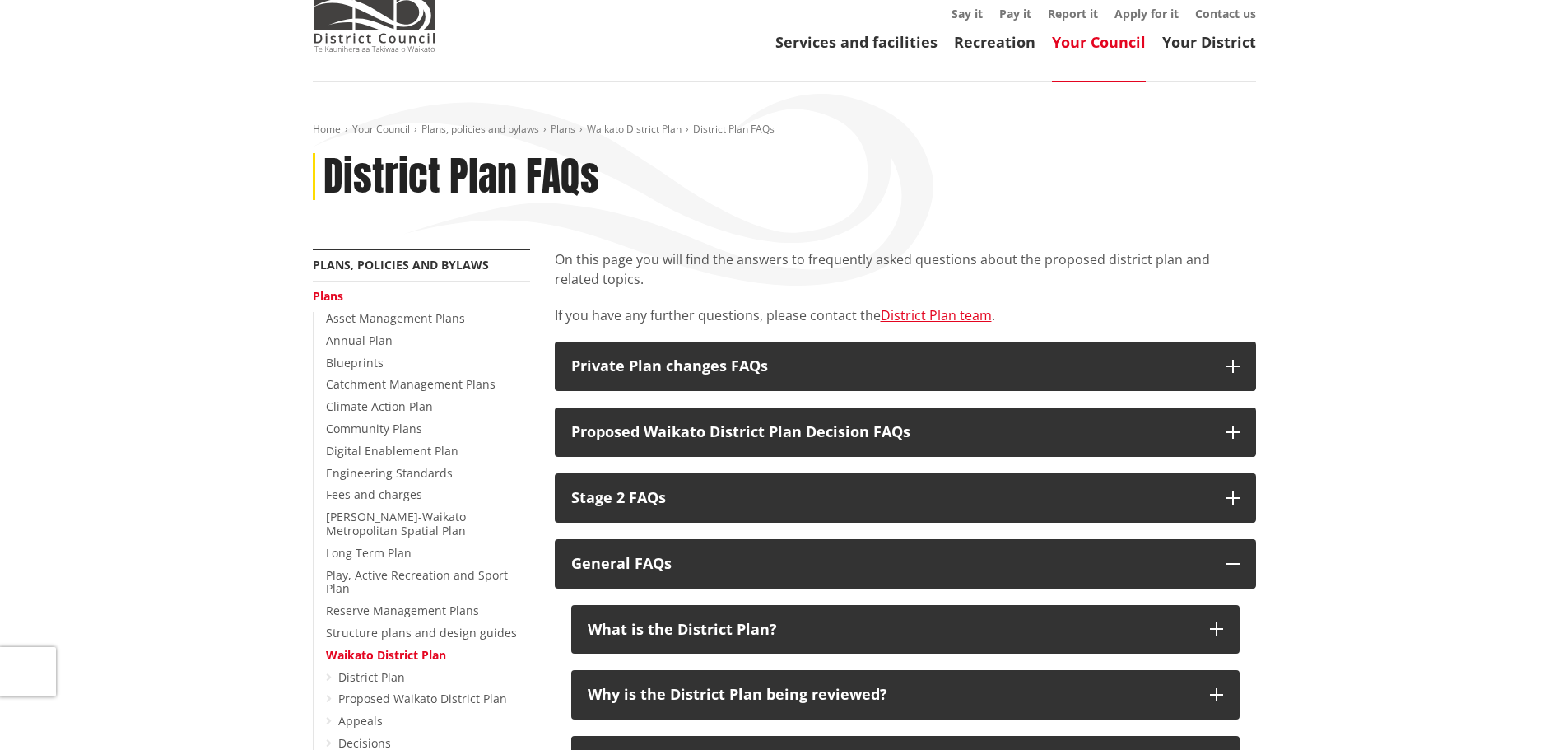
scroll to position [82, 0]
